Goal: Find specific page/section: Find specific page/section

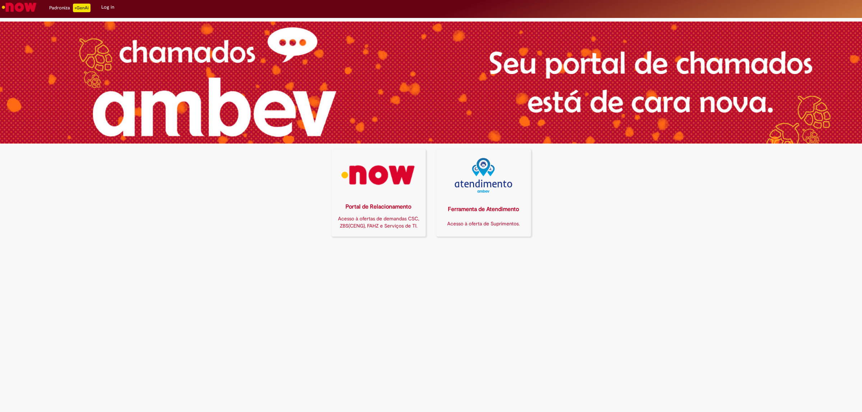
click at [368, 172] on img at bounding box center [378, 175] width 85 height 35
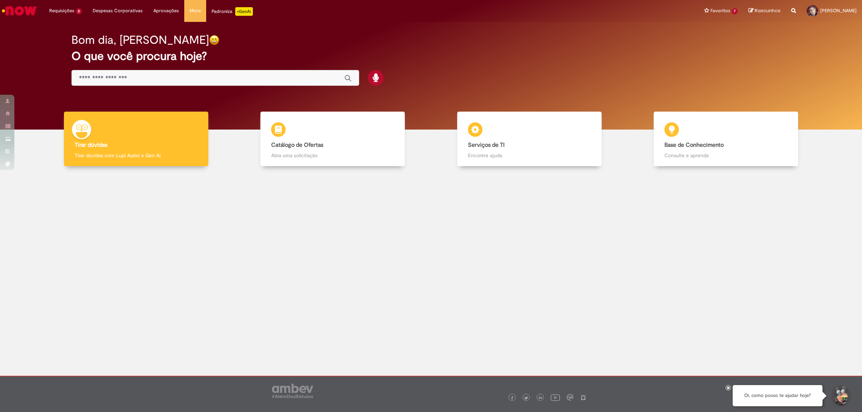
click at [187, 224] on div at bounding box center [430, 242] width 851 height 140
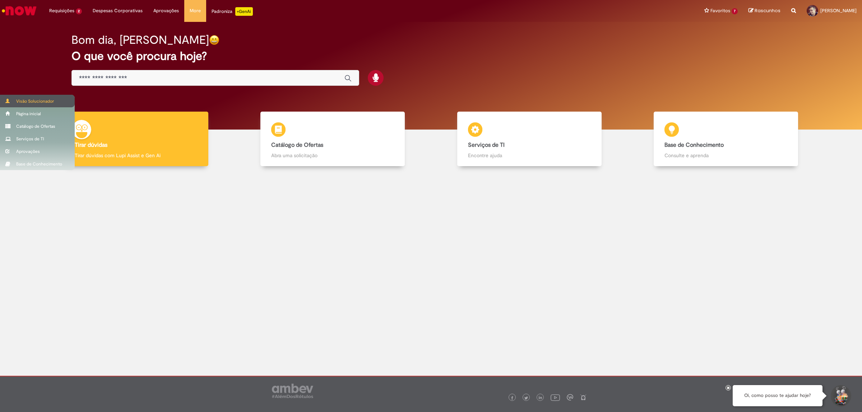
click at [6, 101] on span at bounding box center [7, 101] width 5 height 4
